Goal: Information Seeking & Learning: Learn about a topic

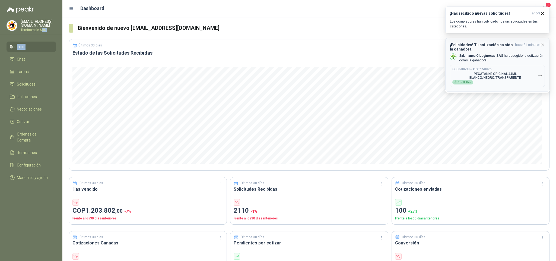
click at [513, 78] on p "PEGATANKE ORIGINAL 44ML BLANCO/NEGRO/TRANSPARENTE" at bounding box center [494, 76] width 85 height 8
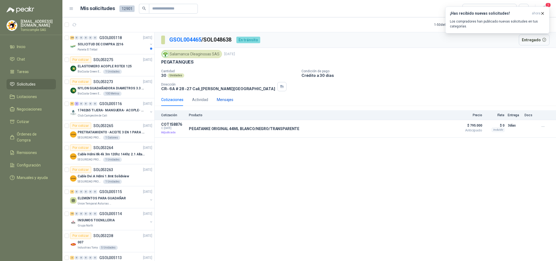
click at [222, 99] on div "Mensajes" at bounding box center [225, 100] width 17 height 6
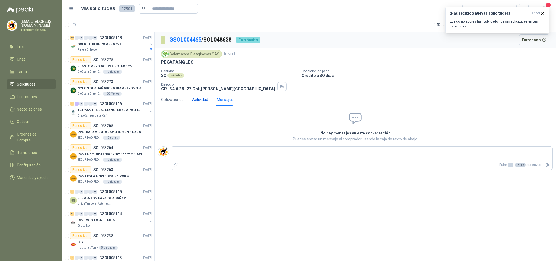
click at [199, 103] on div "Actividad" at bounding box center [200, 100] width 16 height 6
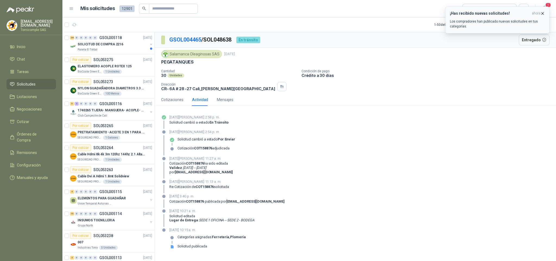
click at [543, 9] on button "¡Has recibido nuevas solicitudes! ahora Los compradores han publicado nuevas so…" at bounding box center [497, 20] width 104 height 27
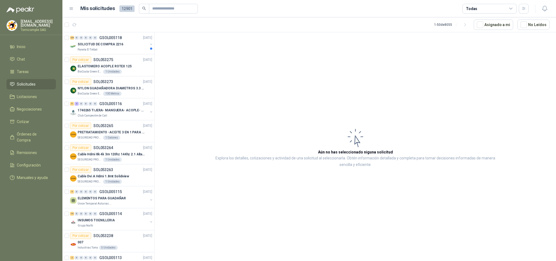
click at [540, 11] on button "button" at bounding box center [544, 9] width 10 height 10
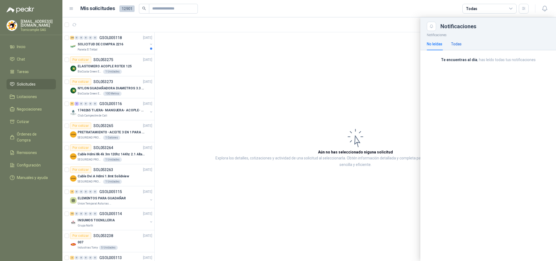
click at [454, 46] on div "Todas" at bounding box center [456, 44] width 11 height 6
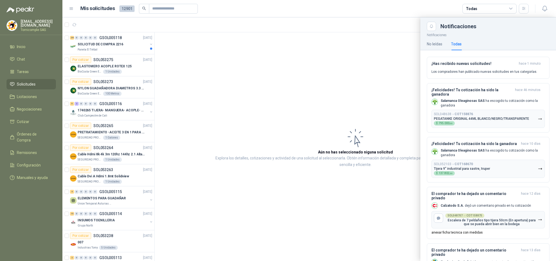
click at [369, 81] on div at bounding box center [308, 138] width 493 height 243
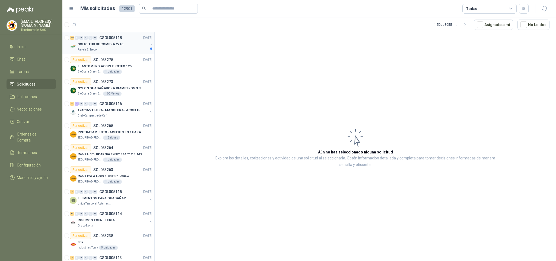
click at [127, 51] on div "Panela El Trébol" at bounding box center [113, 49] width 70 height 4
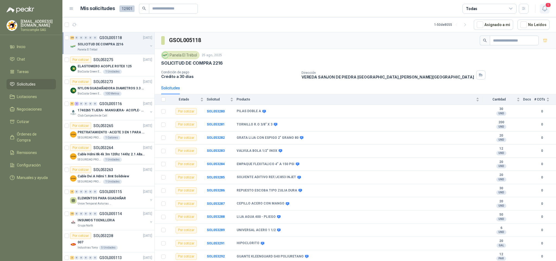
click at [543, 12] on icon "button" at bounding box center [544, 8] width 7 height 7
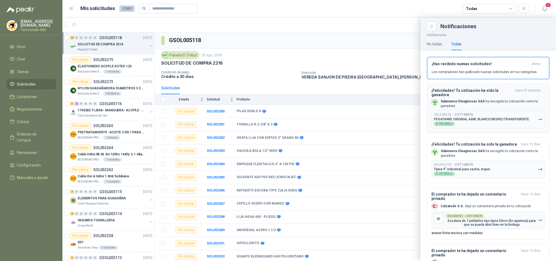
click at [449, 118] on p "PEGATANKE ORIGINAL 44ML BLANCO/NEGRO/TRANSPARENTE" at bounding box center [481, 119] width 95 height 4
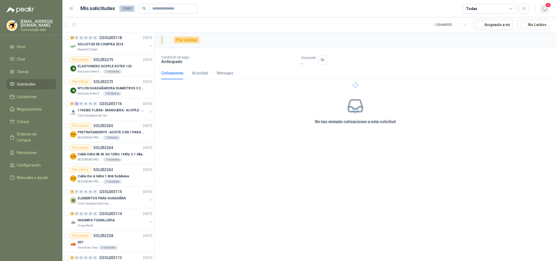
click at [547, 4] on span "1" at bounding box center [548, 4] width 6 height 5
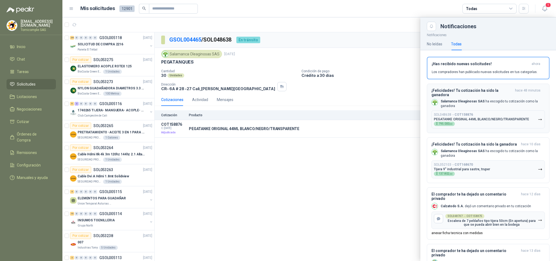
click at [521, 108] on div "¡Felicidades! Tu cotización ha sido la ganadora hace 48 minutos Salamanca Oleag…" at bounding box center [487, 108] width 113 height 40
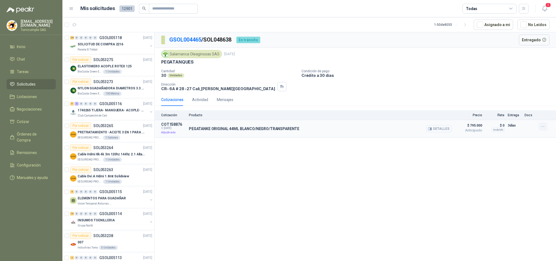
click at [539, 131] on button "button" at bounding box center [542, 126] width 9 height 9
click at [508, 175] on div "GSOL004465 / SOL048638 En tránsito Entregado [GEOGRAPHIC_DATA] Oleaginosas SAS …" at bounding box center [355, 147] width 401 height 230
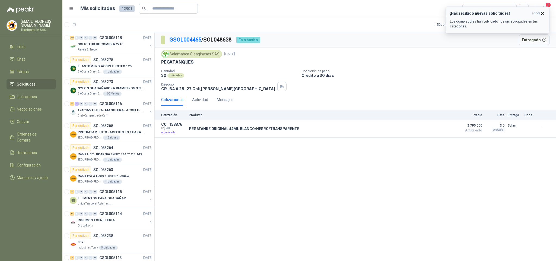
click at [487, 14] on h3 "¡Has recibido nuevas solicitudes!" at bounding box center [490, 13] width 80 height 5
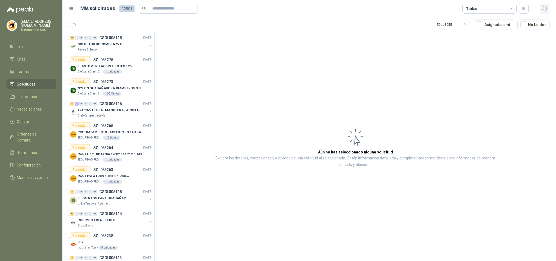
click at [543, 8] on icon "button" at bounding box center [544, 8] width 7 height 7
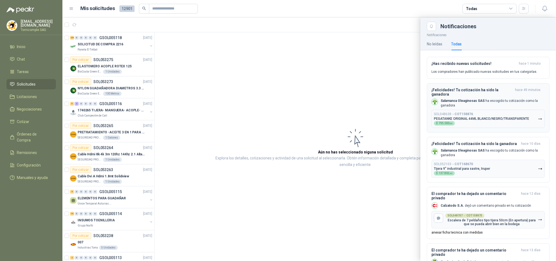
click at [468, 105] on p "Salamanca Oleaginosas SAS ha escogido tu cotización como la ganadora" at bounding box center [492, 102] width 104 height 9
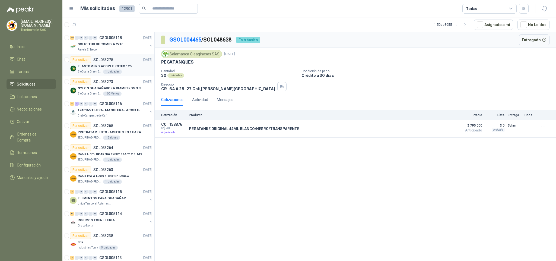
click at [139, 67] on div "ELASTOMERO ACOPLE ROTEX 125" at bounding box center [115, 66] width 75 height 7
click at [119, 47] on div "SOLICITUD DE COMPRA 2216" at bounding box center [113, 44] width 70 height 7
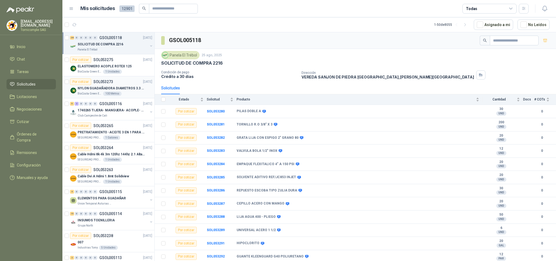
click at [122, 96] on article "Por cotizar SOL053273 [DATE] NYLON GUADAÑADORA DIAMETROS 3.3 mm BioCosta [PERSO…" at bounding box center [108, 87] width 92 height 22
click at [119, 112] on p "1740265 TIJERA- MANGUERA- ACOPLE- SURTIDORES" at bounding box center [112, 110] width 68 height 5
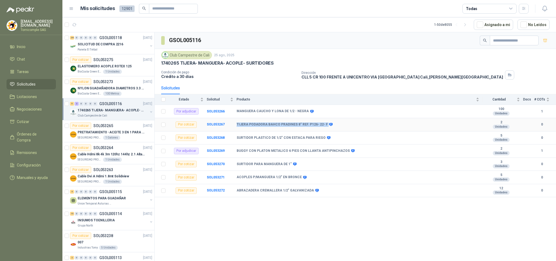
drag, startPoint x: 235, startPoint y: 128, endPoint x: 325, endPoint y: 129, distance: 89.5
click at [325, 130] on tr "Por cotizar SOL053267 TIJERA PODADORA BAHCO [PERSON_NAME] 8" REF. P126- 22- F 2…" at bounding box center [355, 124] width 401 height 13
click at [31, 39] on menu "[EMAIL_ADDRESS][DOMAIN_NAME] Tornicomple SAS Inicio Chat Tareas Solicitudes Lic…" at bounding box center [31, 130] width 62 height 261
click at [31, 41] on link "Inicio" at bounding box center [31, 46] width 49 height 10
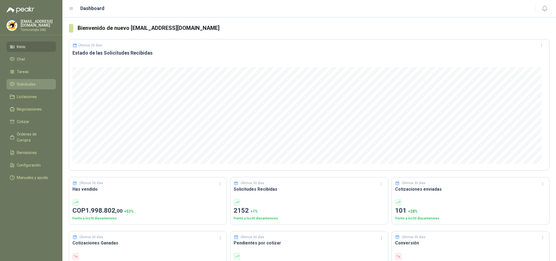
click at [33, 81] on span "Solicitudes" at bounding box center [26, 84] width 19 height 6
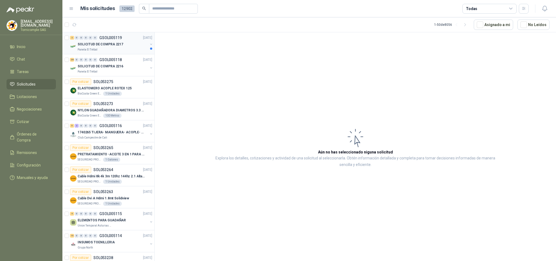
click at [106, 43] on p "SOLICITUD DE COMPRA 2217" at bounding box center [101, 44] width 46 height 5
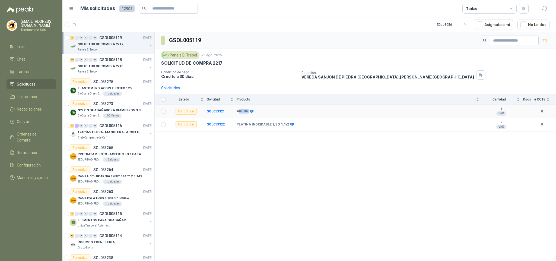
drag, startPoint x: 238, startPoint y: 115, endPoint x: 249, endPoint y: 115, distance: 11.4
click at [249, 115] on td "ARGON" at bounding box center [359, 111] width 246 height 13
click at [234, 115] on td "SOL053321" at bounding box center [222, 111] width 30 height 13
drag, startPoint x: 239, startPoint y: 115, endPoint x: 247, endPoint y: 115, distance: 8.7
click at [247, 115] on td "ARGON" at bounding box center [359, 111] width 246 height 13
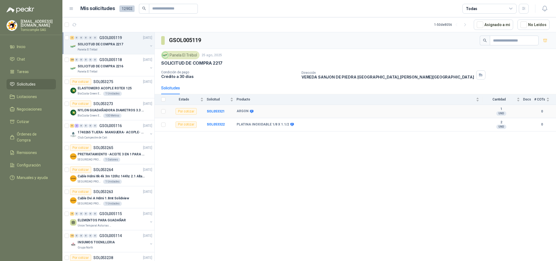
click at [237, 113] on b "ARGON" at bounding box center [242, 111] width 12 height 4
drag, startPoint x: 235, startPoint y: 113, endPoint x: 234, endPoint y: 128, distance: 15.2
click at [248, 113] on tr "Por cotizar SOL053321 ARGON 1 UND  0" at bounding box center [355, 111] width 401 height 13
drag, startPoint x: 263, startPoint y: 128, endPoint x: 288, endPoint y: 128, distance: 25.5
click at [288, 128] on tr "Por cotizar SOL053322 PLATINA INOXIDABLE 1/8 X 1.1/2 2 UND  0" at bounding box center [355, 124] width 401 height 13
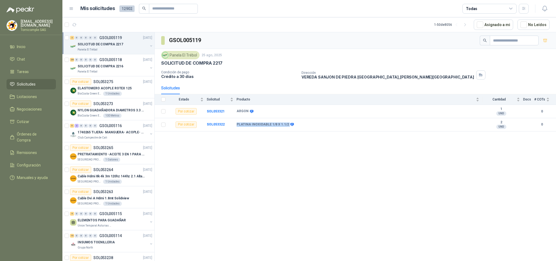
click at [42, 82] on li "Solicitudes" at bounding box center [31, 84] width 43 height 6
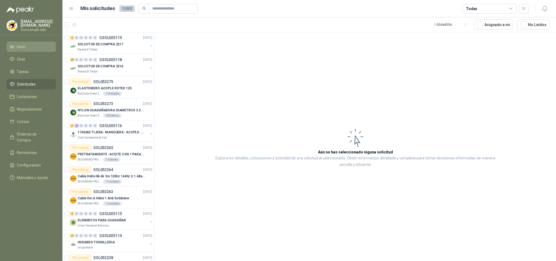
click at [29, 49] on link "Inicio" at bounding box center [31, 46] width 49 height 10
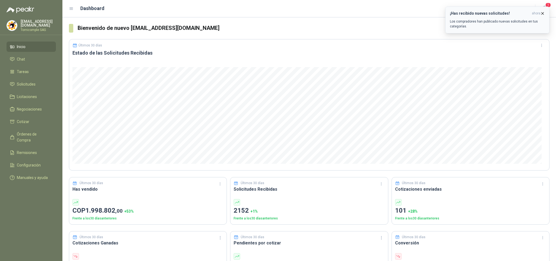
click at [500, 27] on p "Los compradores han publicado nuevas solicitudes en tus categorías." at bounding box center [497, 24] width 95 height 10
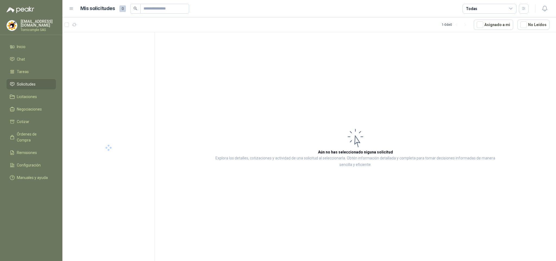
click at [542, 8] on icon "button" at bounding box center [544, 8] width 7 height 7
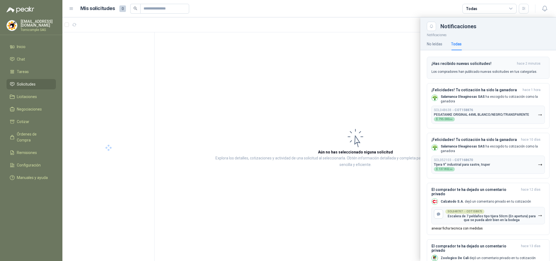
click at [474, 68] on div "¡Has recibido nuevas solicitudes! hace 2 minutos Los compradores han publicado …" at bounding box center [487, 67] width 113 height 13
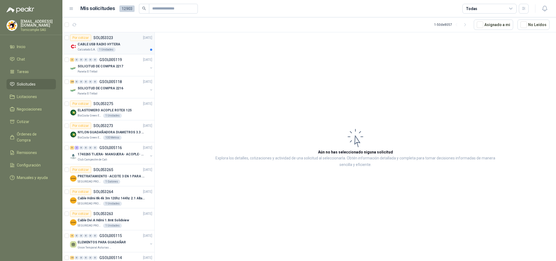
click at [111, 54] on article "Por cotizar SOL053323 [DATE] CABLE USB RADIO HYTERA Calzatodo S.A. 1 Unidades" at bounding box center [108, 43] width 92 height 22
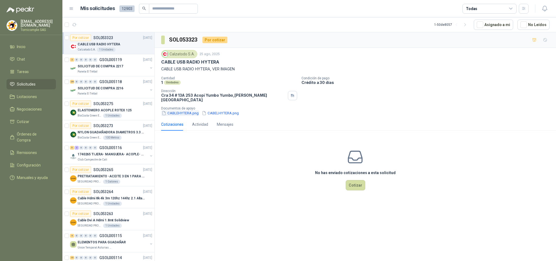
click at [174, 112] on button "CABLEHYTERA.png" at bounding box center [180, 113] width 38 height 6
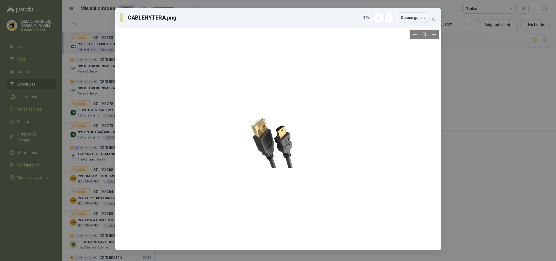
click at [267, 150] on div at bounding box center [278, 139] width 73 height 218
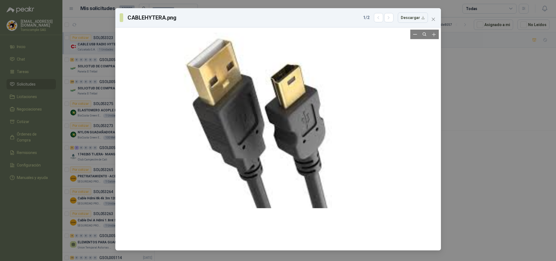
click at [249, 135] on div at bounding box center [277, 110] width 247 height 742
click at [433, 20] on icon "close" at bounding box center [433, 19] width 4 height 4
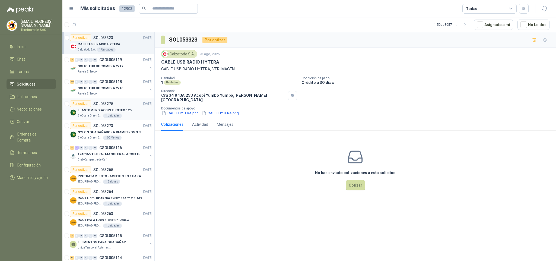
click at [124, 102] on div "Por cotizar SOL053275 [DATE]" at bounding box center [111, 103] width 82 height 7
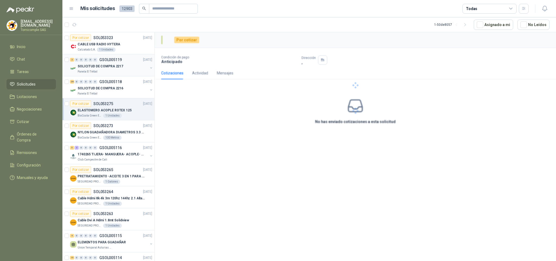
click at [134, 73] on div "Panela El Trébol" at bounding box center [113, 71] width 70 height 4
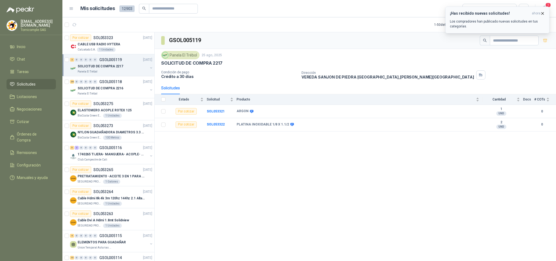
click at [470, 23] on p "Los compradores han publicado nuevas solicitudes en tus categorías." at bounding box center [497, 24] width 95 height 10
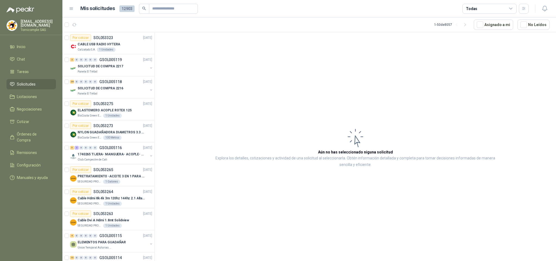
click at [31, 81] on span "Solicitudes" at bounding box center [26, 84] width 19 height 6
click at [47, 81] on li "Solicitudes" at bounding box center [31, 84] width 43 height 6
click at [37, 45] on li "Inicio" at bounding box center [31, 47] width 43 height 6
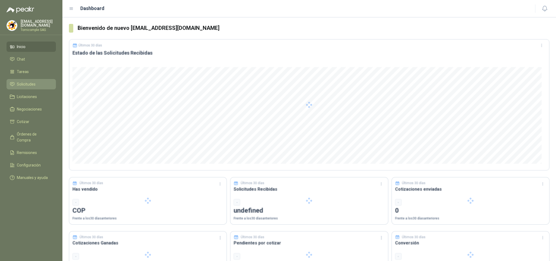
click at [37, 79] on link "Solicitudes" at bounding box center [31, 84] width 49 height 10
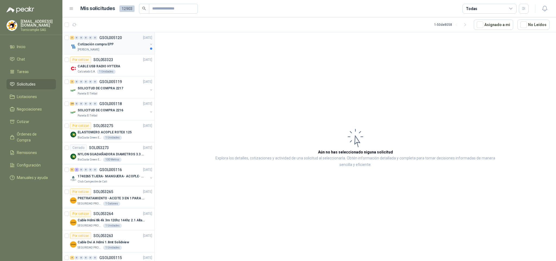
click at [129, 48] on div "[PERSON_NAME]" at bounding box center [113, 49] width 70 height 4
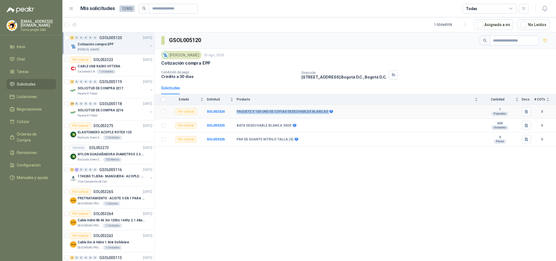
drag, startPoint x: 236, startPoint y: 113, endPoint x: 326, endPoint y: 115, distance: 89.8
click at [326, 115] on tr "Por cotizar SOL053324 PAQUETE X 100 UND DE COFIAS DESECHABLES BLANCAS 1 Paquete…" at bounding box center [355, 112] width 401 height 14
drag, startPoint x: 261, startPoint y: 130, endPoint x: 287, endPoint y: 130, distance: 26.6
click at [287, 130] on tr "Por cotizar SOL053325 BATA DESECHABLE BLANCA 30GR 600 Unidades 0" at bounding box center [355, 126] width 401 height 14
